Goal: Information Seeking & Learning: Find contact information

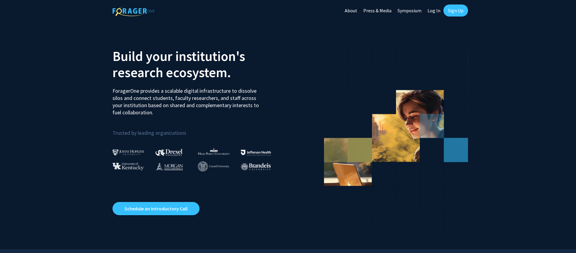
click at [430, 10] on link "Log In" at bounding box center [433, 10] width 19 height 21
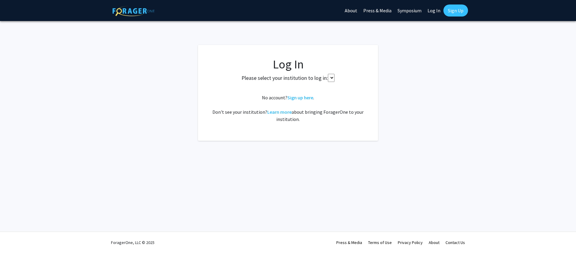
select select
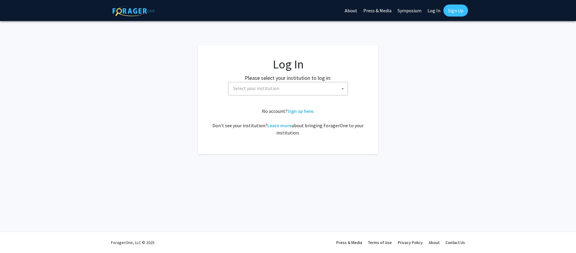
click at [271, 84] on span "Select your institution" at bounding box center [289, 88] width 117 height 12
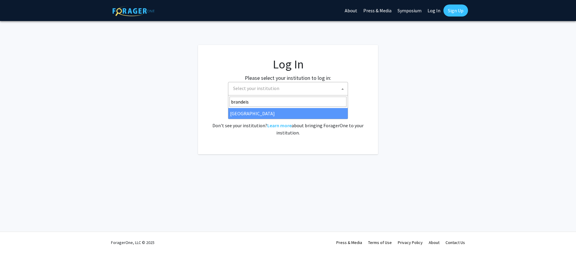
type input "brandeis"
select select "10"
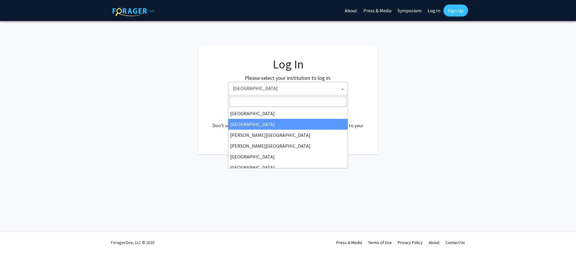
click at [306, 85] on span "[GEOGRAPHIC_DATA]" at bounding box center [289, 88] width 117 height 12
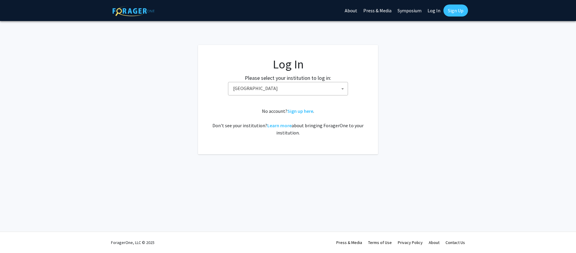
click at [126, 155] on div "Skip navigation About Press & Media Symposium Log In Sign Up Complete your prof…" at bounding box center [288, 126] width 576 height 253
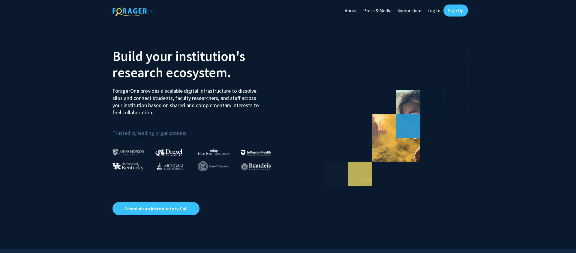
click at [437, 8] on link "Log In" at bounding box center [433, 10] width 19 height 21
select select
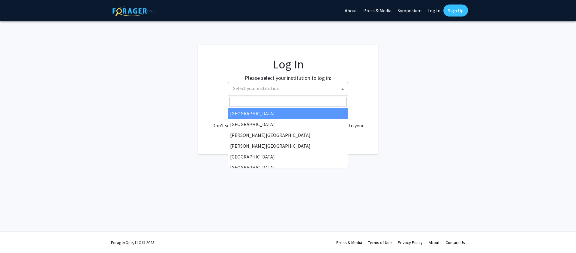
click at [291, 91] on span "Select your institution" at bounding box center [289, 88] width 117 height 12
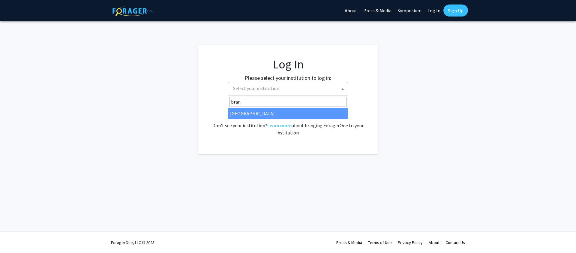
type input "brand"
select select "10"
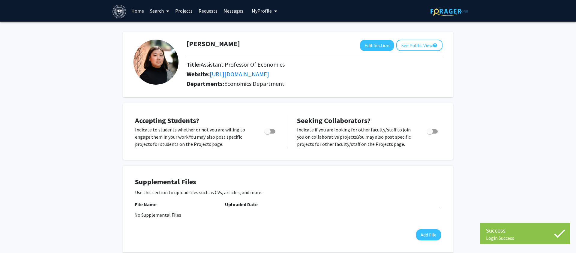
click at [331, 124] on span "Seeking Collaborators?" at bounding box center [333, 120] width 73 height 9
click at [184, 138] on p "Indicate to students whether or not you are willing to engage them in your work…" at bounding box center [194, 137] width 118 height 22
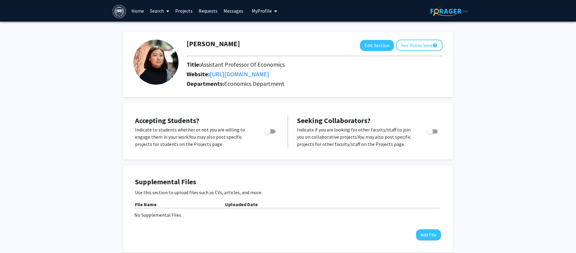
click at [184, 10] on link "Projects" at bounding box center [183, 10] width 23 height 21
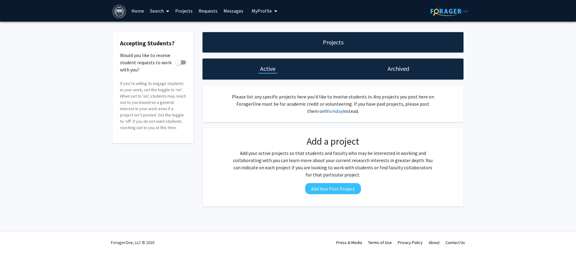
click at [139, 11] on link "Home" at bounding box center [137, 10] width 19 height 21
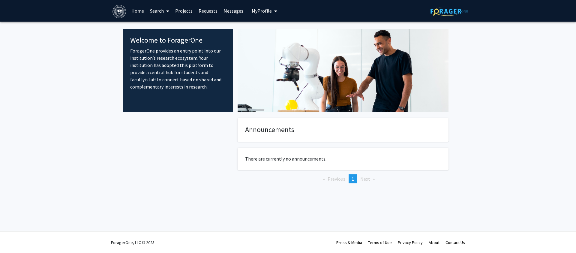
click at [166, 12] on icon at bounding box center [167, 11] width 3 height 5
click at [160, 31] on span "Faculty/Staff" at bounding box center [169, 28] width 44 height 12
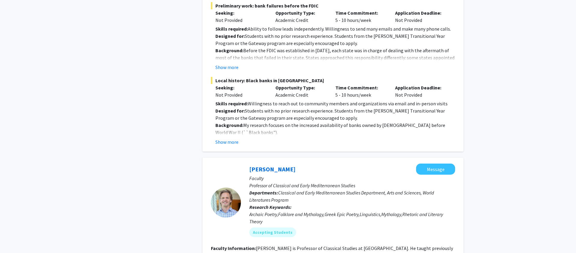
scroll to position [499, 0]
click at [222, 138] on button "Show more" at bounding box center [226, 141] width 23 height 7
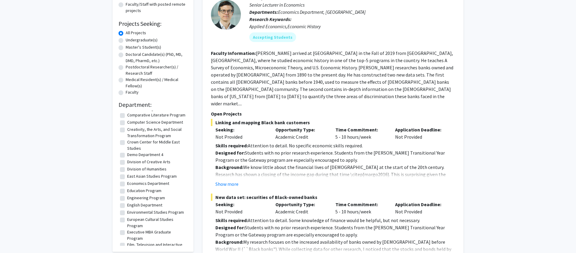
scroll to position [205, 0]
click at [127, 179] on label "Economics Department" at bounding box center [148, 182] width 42 height 6
click at [127, 179] on input "Economics Department" at bounding box center [129, 181] width 4 height 4
checkbox input "true"
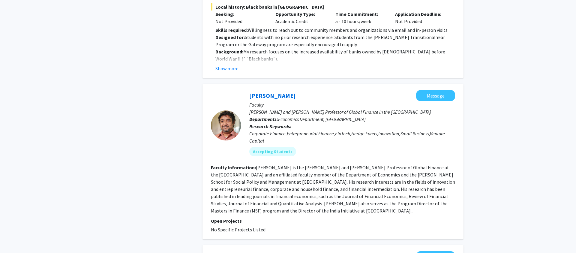
scroll to position [576, 0]
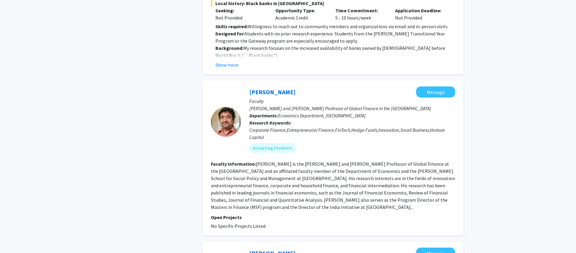
click at [292, 211] on fg-search-faculty "Debarshi Nandy Message Faculty Barbara and Richard M. Rosenberg Professor of Gl…" at bounding box center [333, 157] width 244 height 143
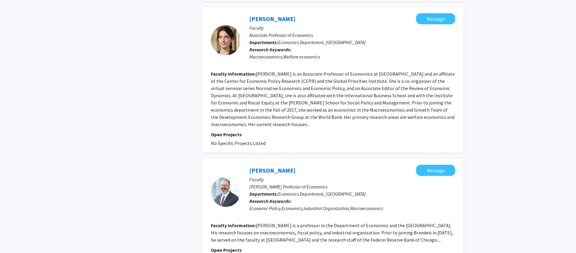
scroll to position [1799, 0]
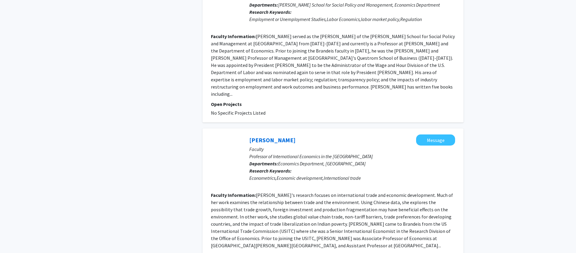
scroll to position [1253, 0]
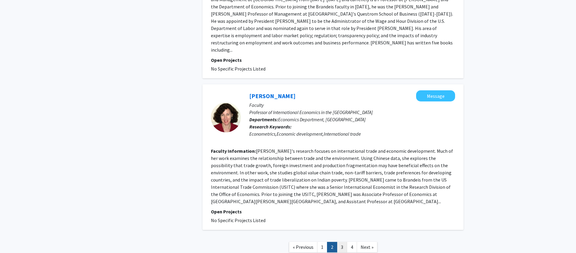
click at [341, 242] on link "3" at bounding box center [342, 247] width 10 height 10
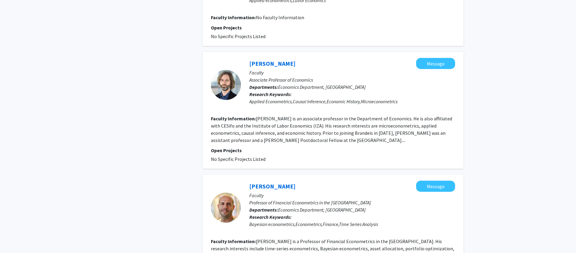
scroll to position [1149, 0]
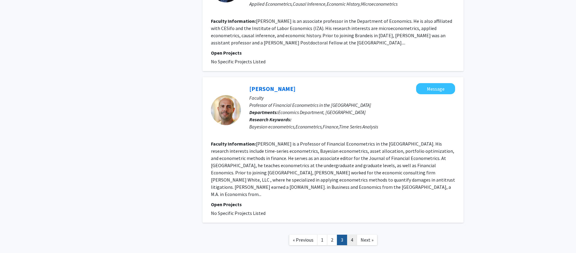
click at [355, 235] on link "4" at bounding box center [352, 240] width 10 height 10
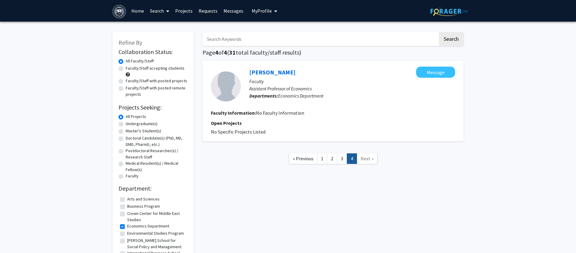
click at [451, 144] on div "Search Page 4 of 4 ( 31 total faculty/staff results) Ryan Westphal Message Facu…" at bounding box center [333, 161] width 270 height 271
